Goal: Task Accomplishment & Management: Manage account settings

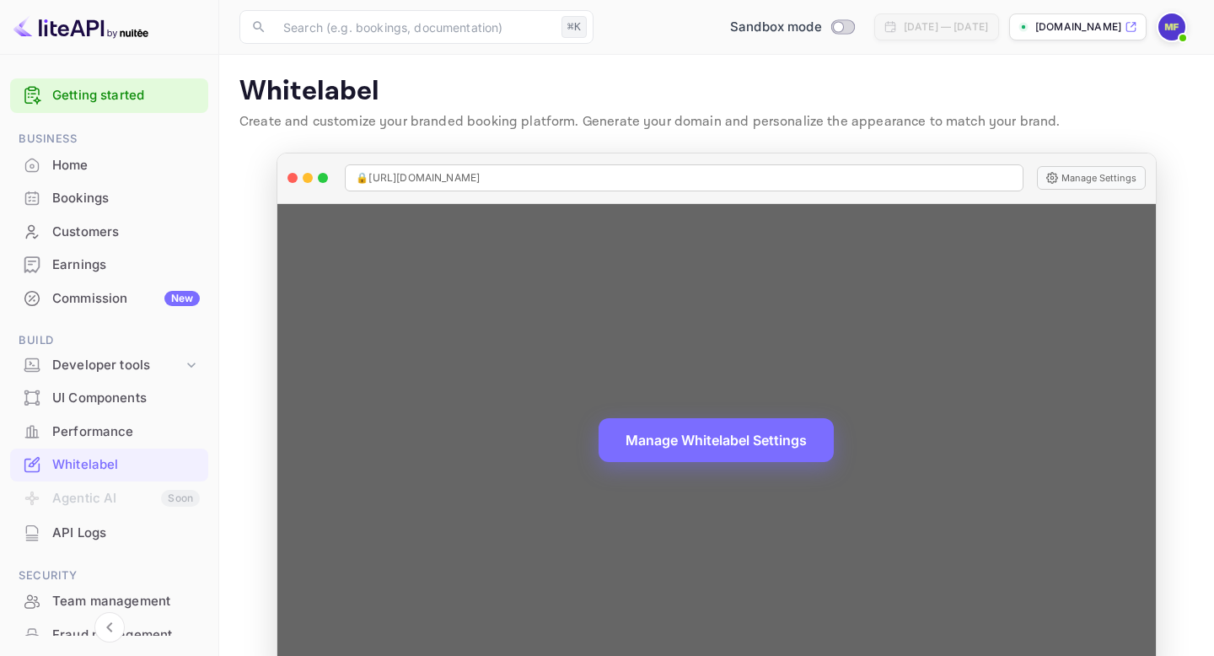
scroll to position [41, 0]
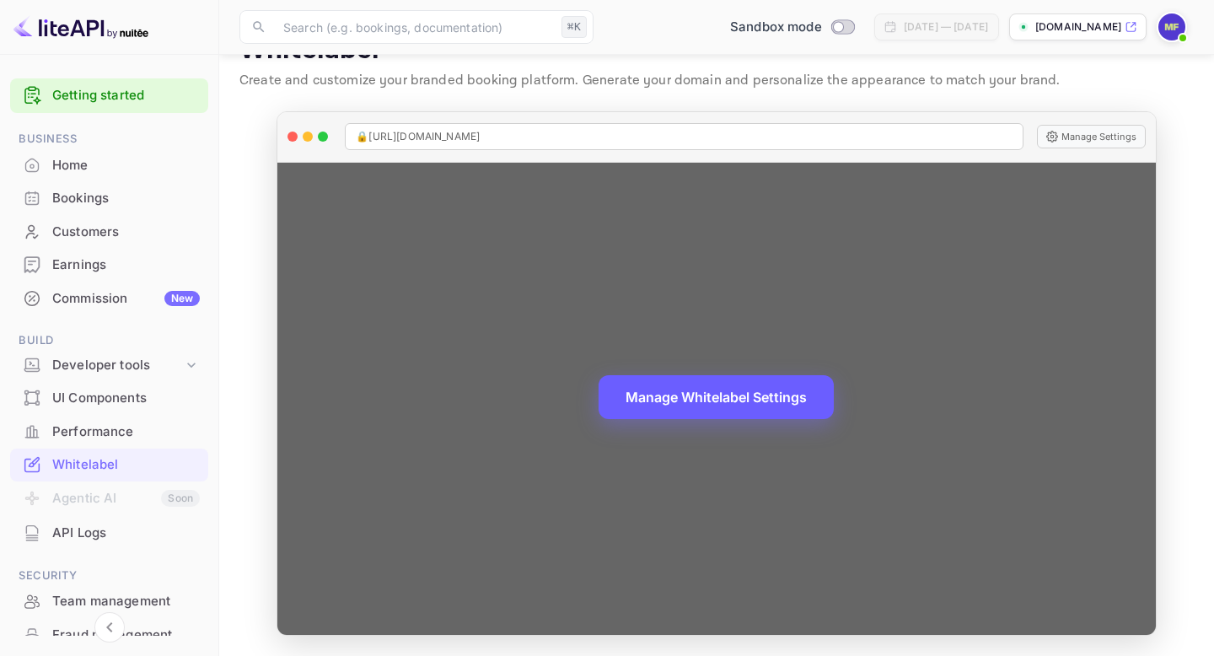
click at [672, 390] on button "Manage Whitelabel Settings" at bounding box center [716, 397] width 235 height 44
